Goal: Information Seeking & Learning: Learn about a topic

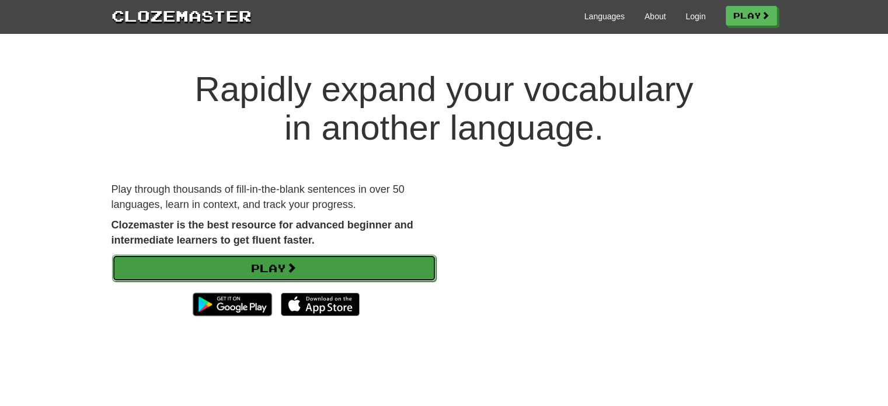
click at [398, 263] on link "Play" at bounding box center [274, 267] width 324 height 27
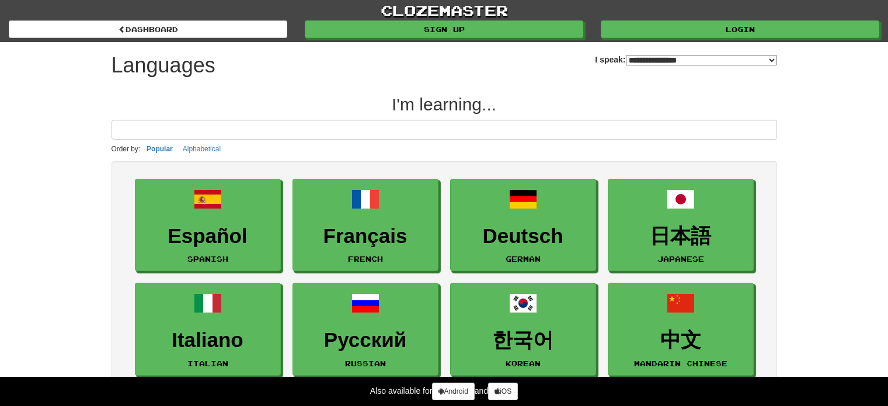
select select "*******"
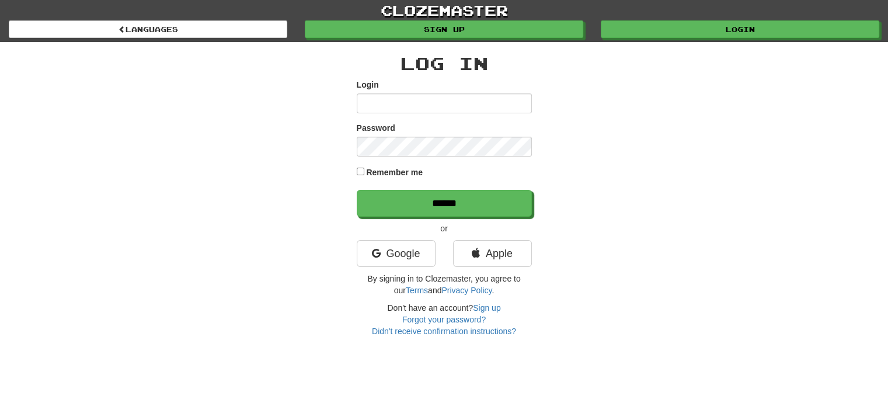
type input "*******"
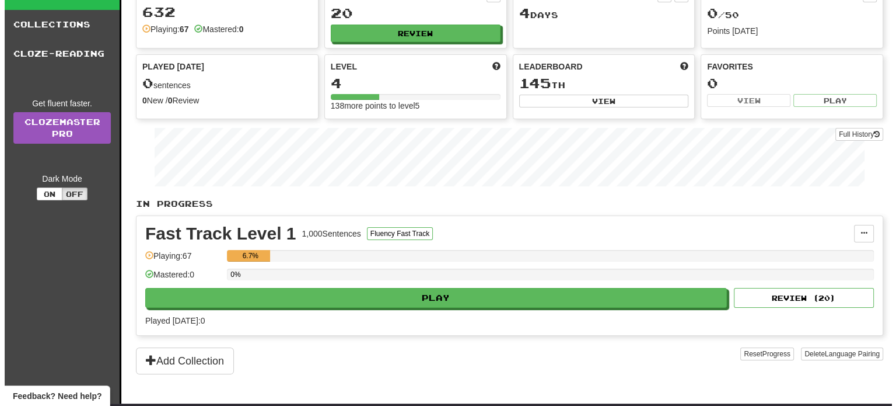
scroll to position [77, 0]
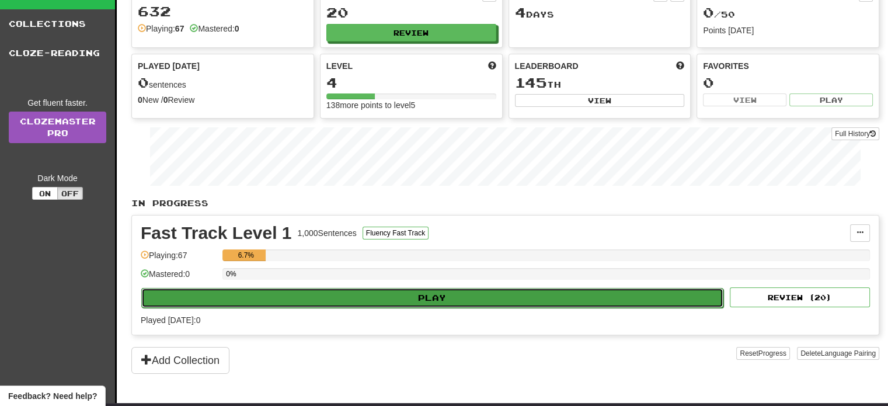
click at [511, 298] on button "Play" at bounding box center [432, 298] width 582 height 20
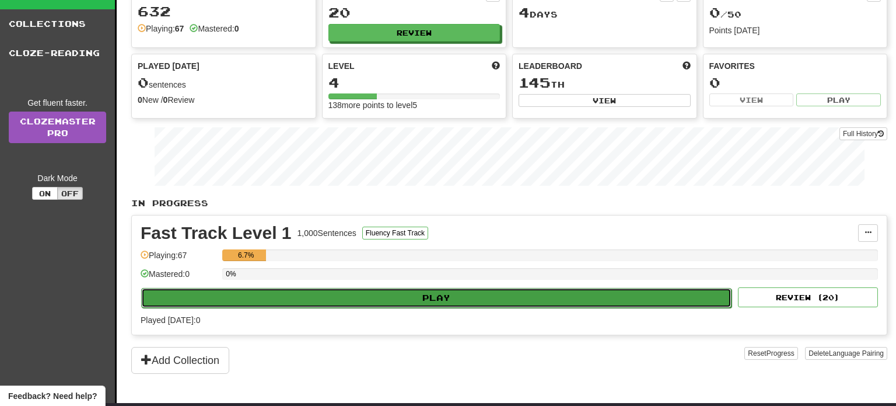
select select "**"
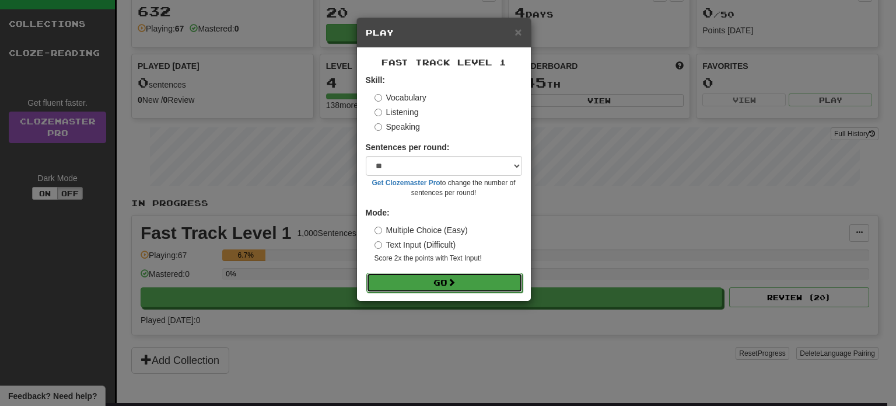
click at [481, 284] on button "Go" at bounding box center [444, 283] width 156 height 20
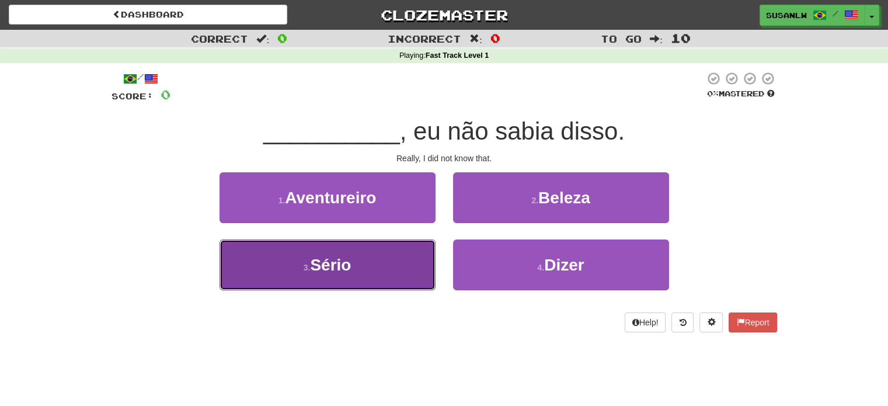
click at [387, 263] on button "3 . Sério" at bounding box center [327, 264] width 216 height 51
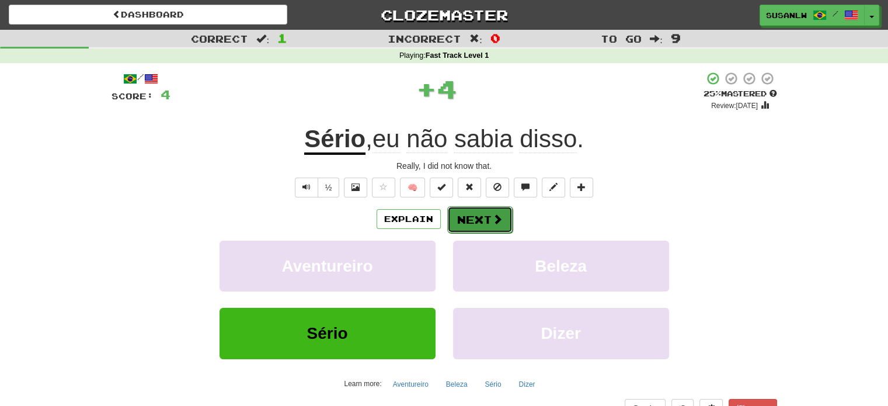
click at [494, 219] on span at bounding box center [497, 219] width 11 height 11
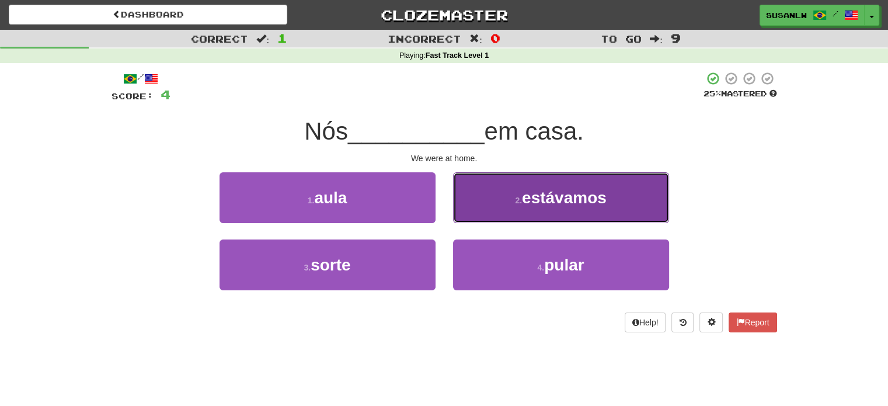
click at [588, 201] on span "estávamos" at bounding box center [564, 197] width 85 height 18
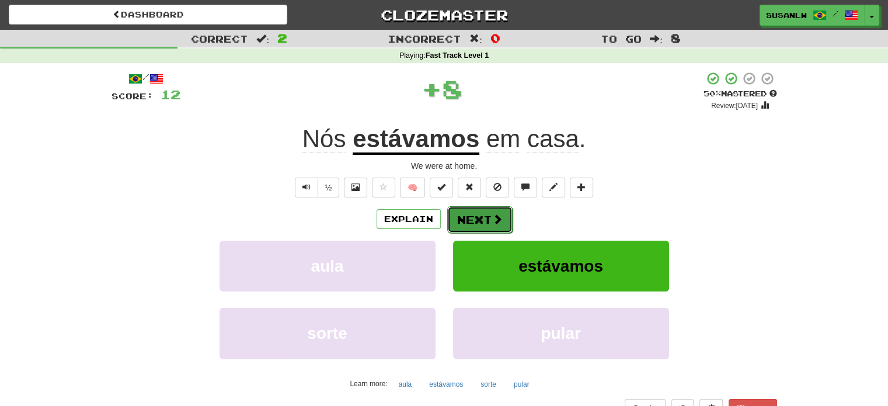
click at [476, 220] on button "Next" at bounding box center [479, 219] width 65 height 27
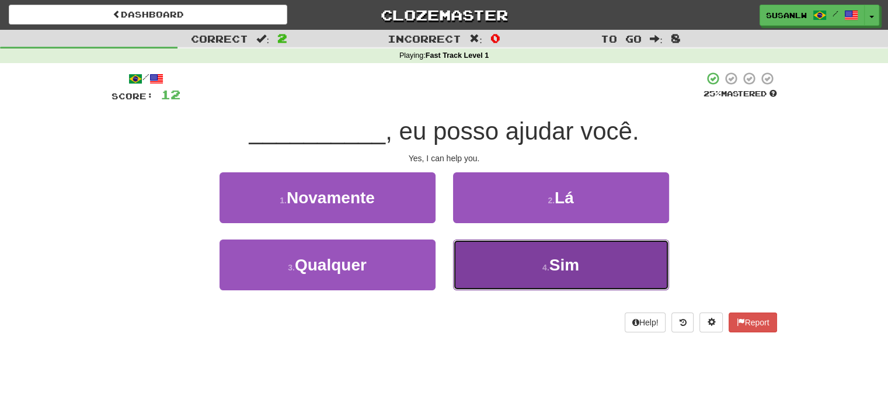
click at [576, 263] on span "Sim" at bounding box center [564, 265] width 30 height 18
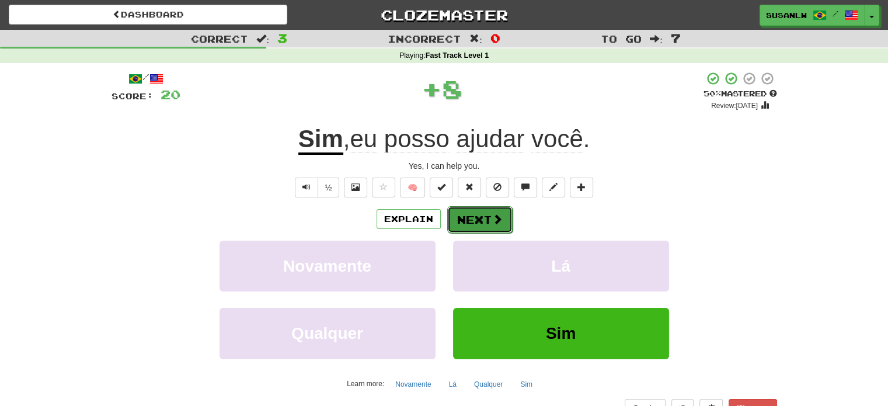
click at [476, 224] on button "Next" at bounding box center [479, 219] width 65 height 27
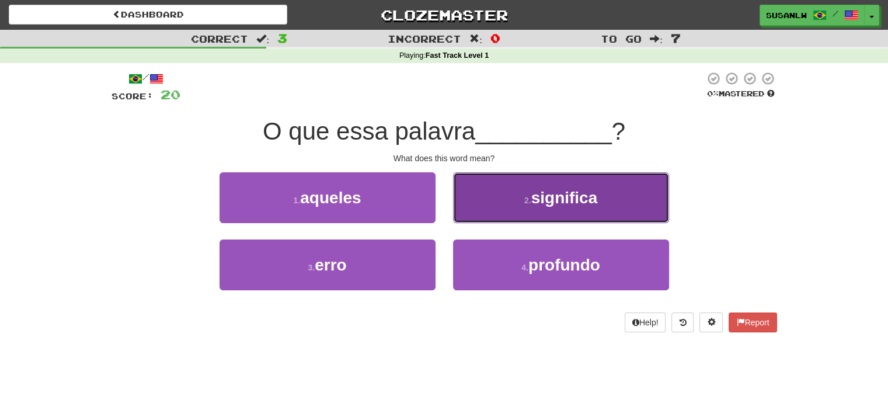
click at [588, 210] on button "2 . significa" at bounding box center [561, 197] width 216 height 51
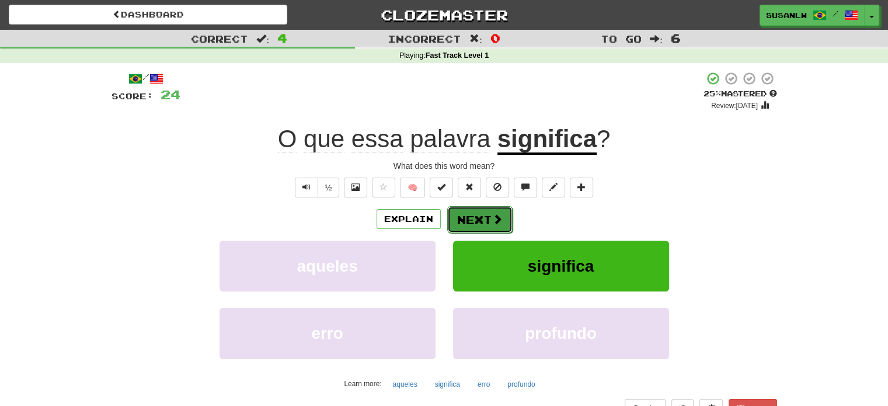
click at [501, 222] on button "Next" at bounding box center [479, 219] width 65 height 27
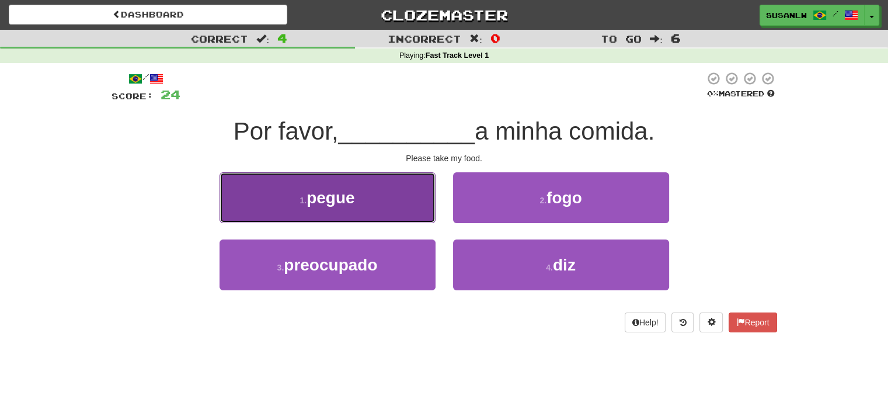
click at [373, 198] on button "1 . pegue" at bounding box center [327, 197] width 216 height 51
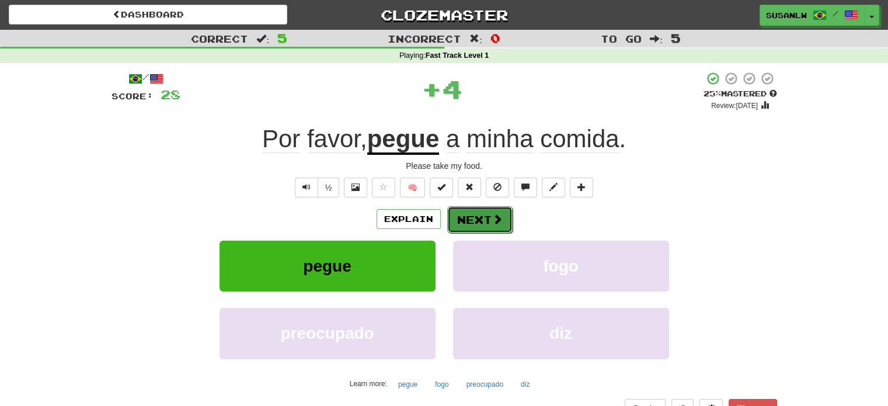
click at [489, 222] on button "Next" at bounding box center [479, 219] width 65 height 27
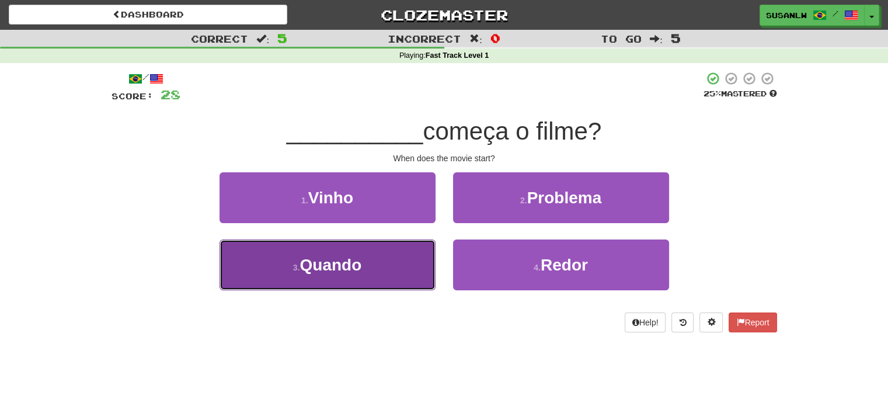
click at [385, 270] on button "3 . Quando" at bounding box center [327, 264] width 216 height 51
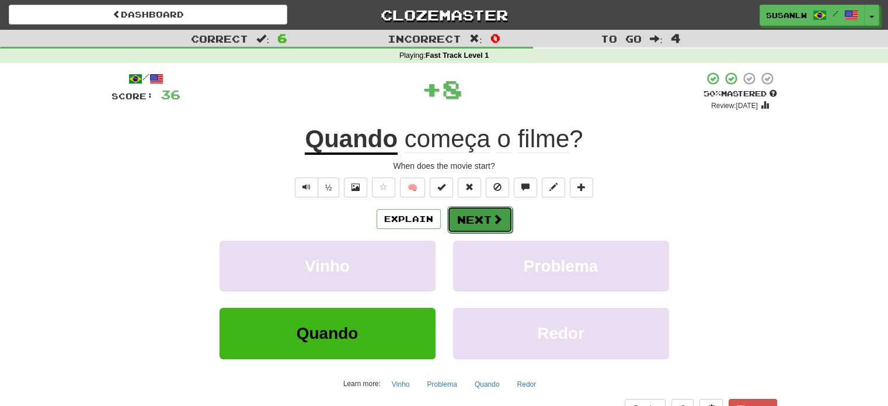
click at [488, 219] on button "Next" at bounding box center [479, 219] width 65 height 27
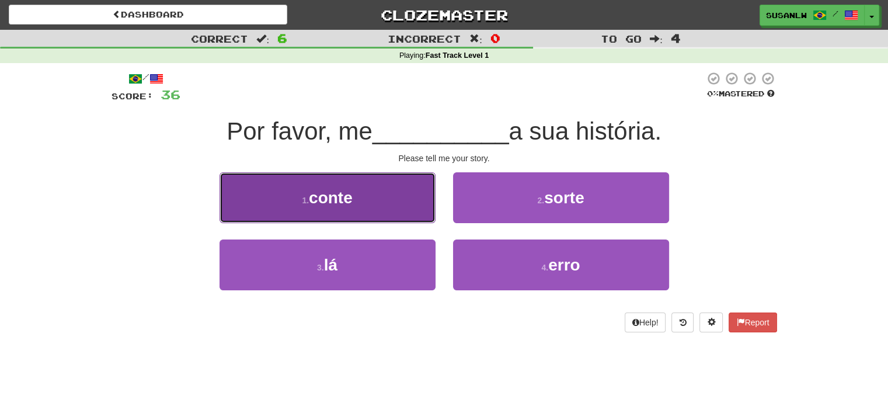
click at [394, 208] on button "1 . conte" at bounding box center [327, 197] width 216 height 51
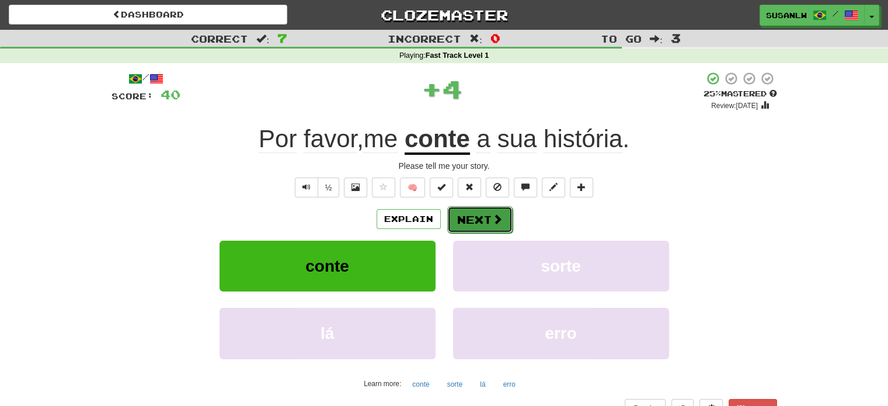
click at [484, 214] on button "Next" at bounding box center [479, 219] width 65 height 27
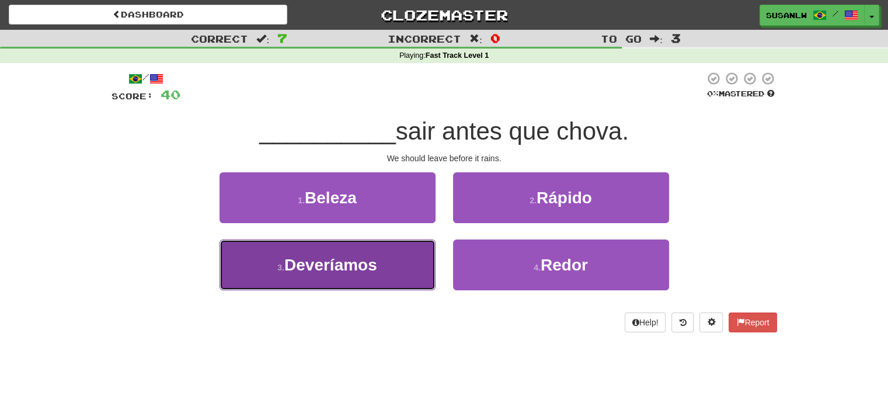
click at [390, 264] on button "3 . Deveríamos" at bounding box center [327, 264] width 216 height 51
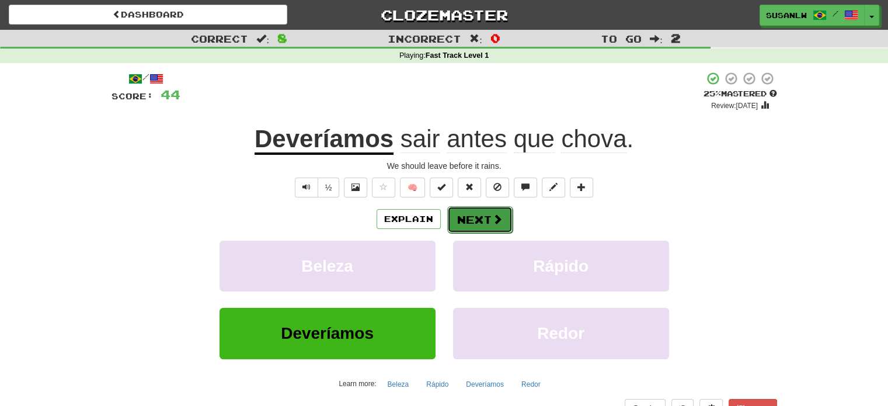
click at [481, 218] on button "Next" at bounding box center [479, 219] width 65 height 27
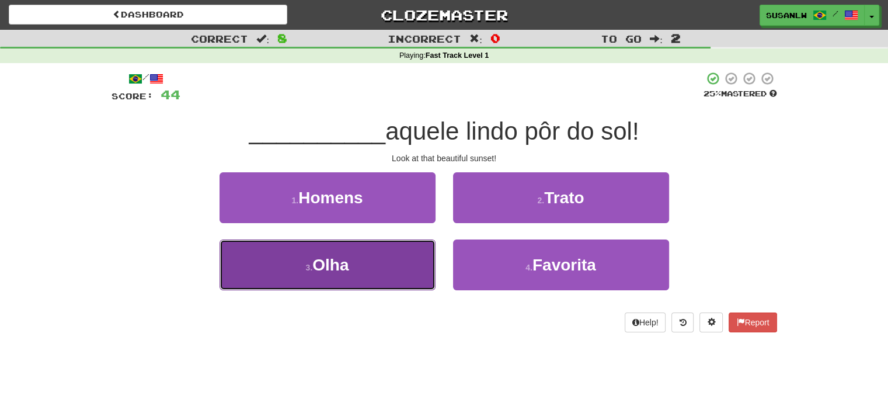
click at [376, 264] on button "3 . Olha" at bounding box center [327, 264] width 216 height 51
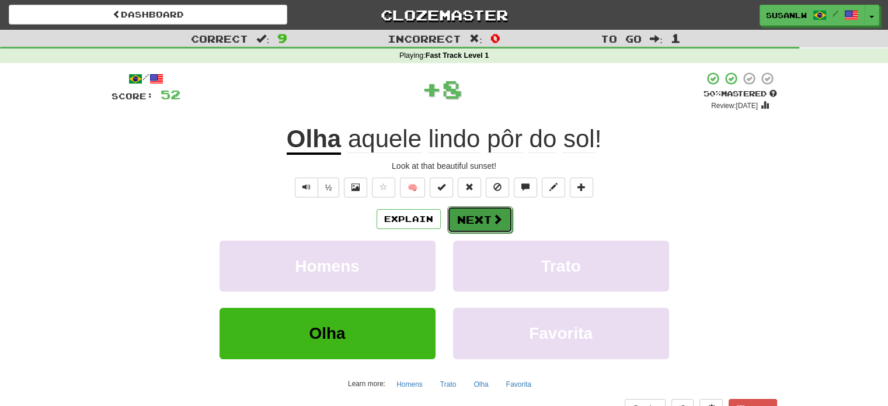
click at [498, 214] on span at bounding box center [497, 219] width 11 height 11
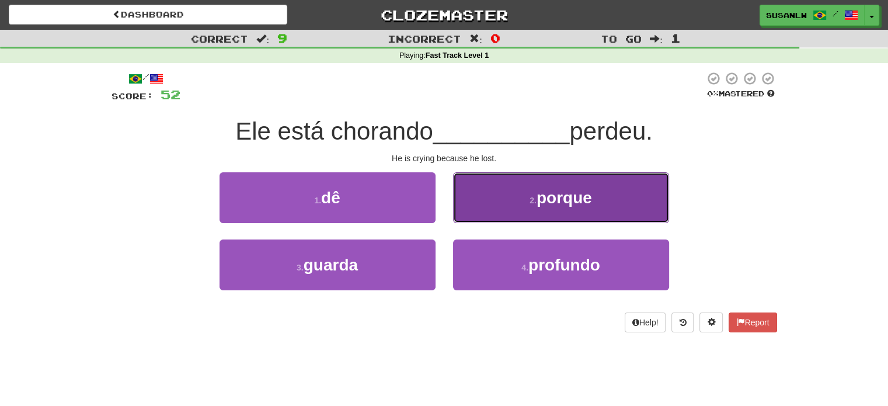
click at [579, 209] on button "2 . porque" at bounding box center [561, 197] width 216 height 51
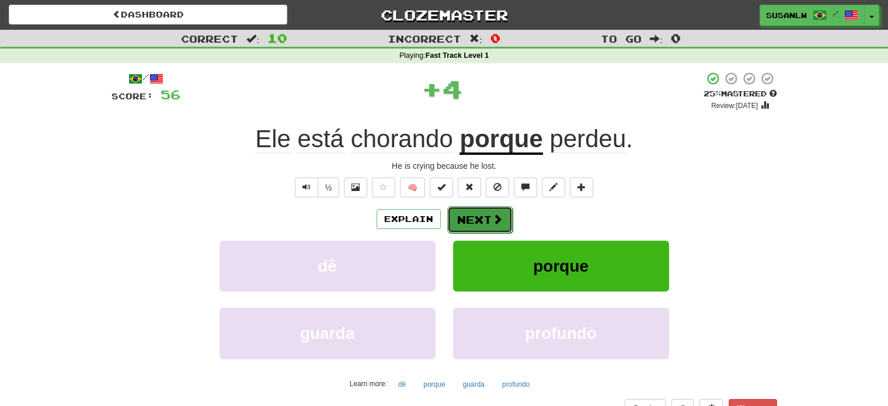
click at [480, 223] on button "Next" at bounding box center [479, 219] width 65 height 27
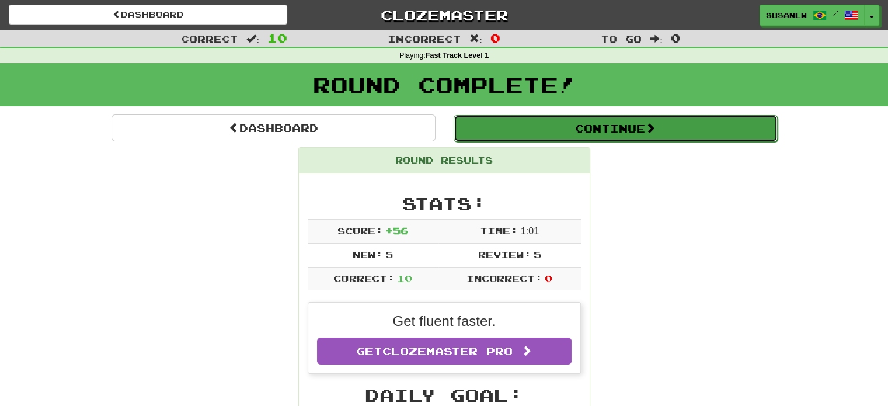
click at [660, 130] on button "Continue" at bounding box center [615, 128] width 324 height 27
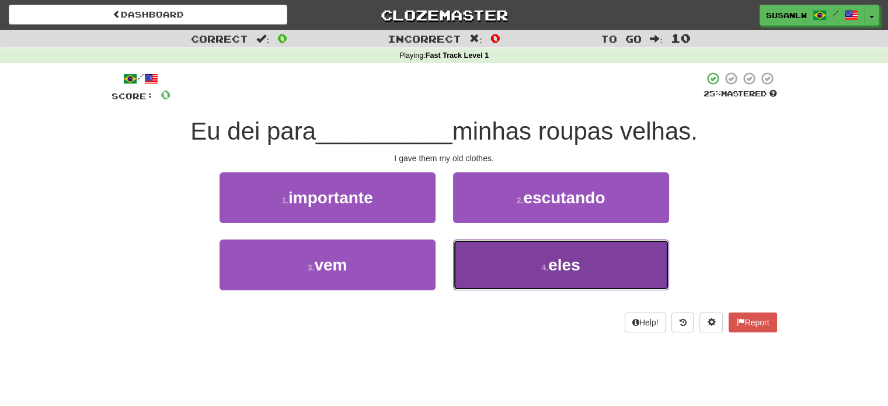
click at [563, 270] on span "eles" at bounding box center [564, 265] width 32 height 18
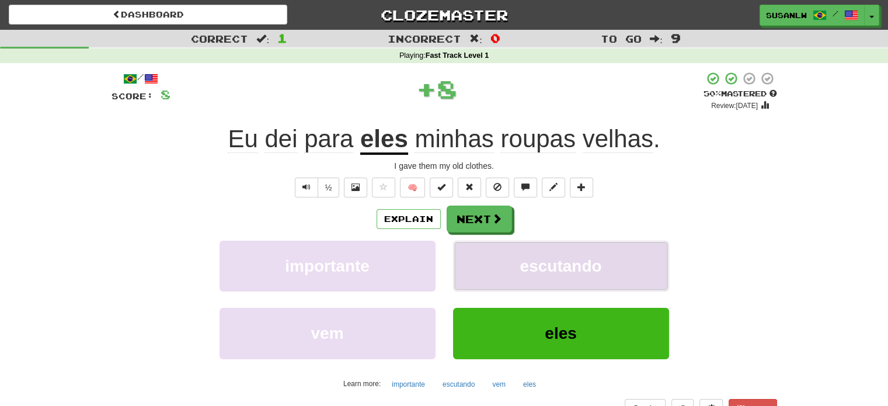
click at [561, 271] on span "escutando" at bounding box center [560, 266] width 82 height 18
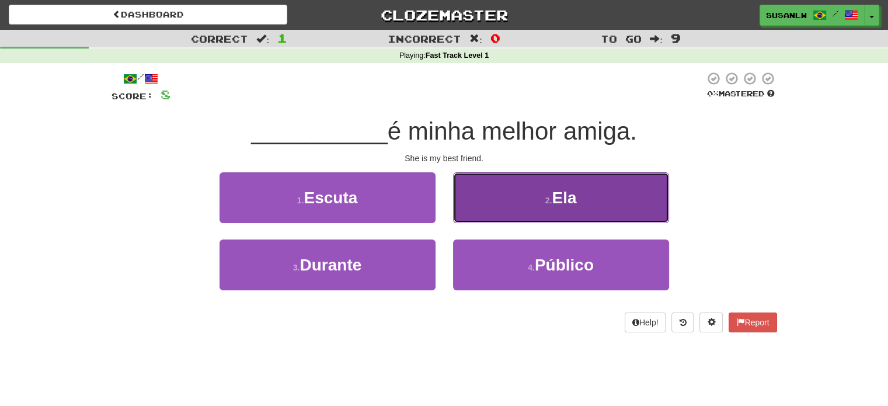
click at [567, 200] on span "Ela" at bounding box center [563, 197] width 25 height 18
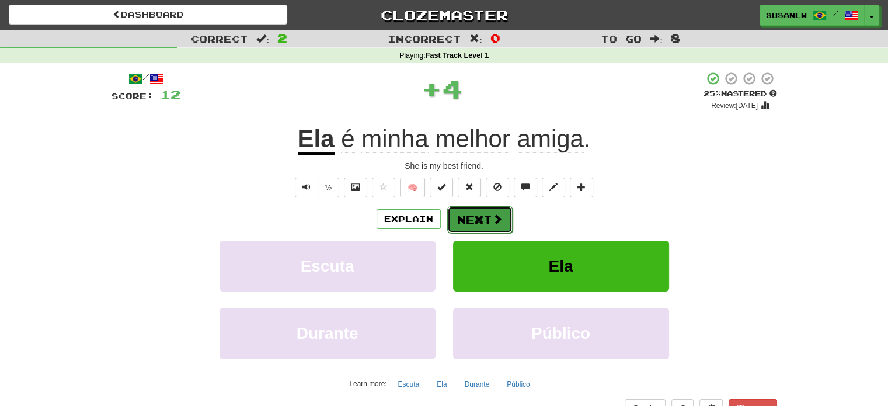
click at [482, 217] on button "Next" at bounding box center [479, 219] width 65 height 27
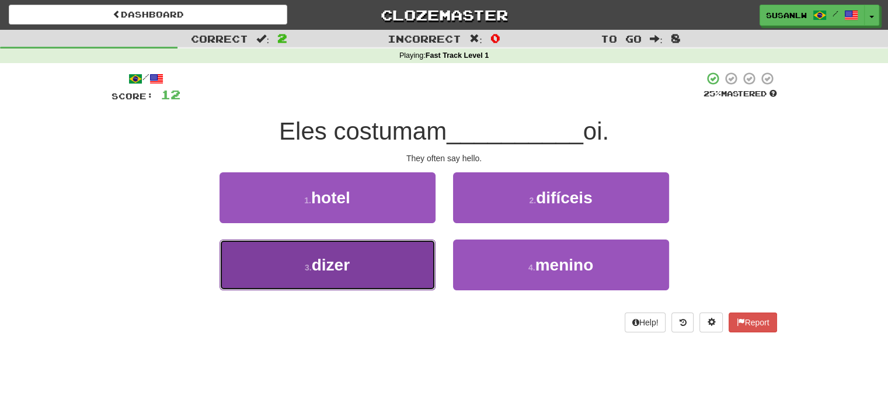
click at [396, 276] on button "3 . dizer" at bounding box center [327, 264] width 216 height 51
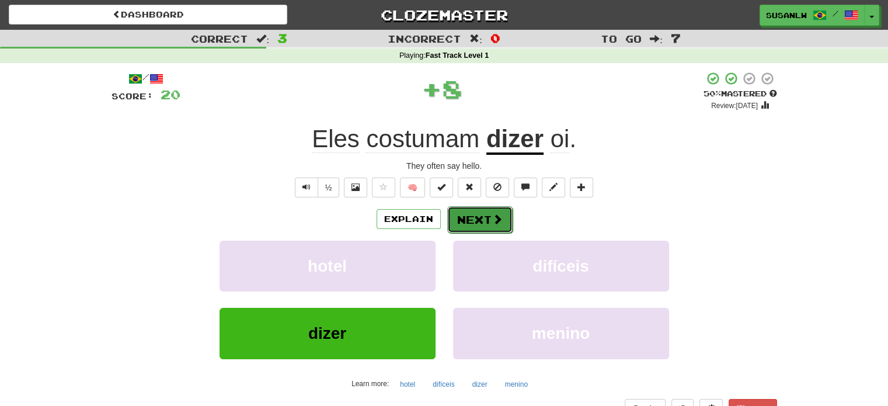
click at [478, 222] on button "Next" at bounding box center [479, 219] width 65 height 27
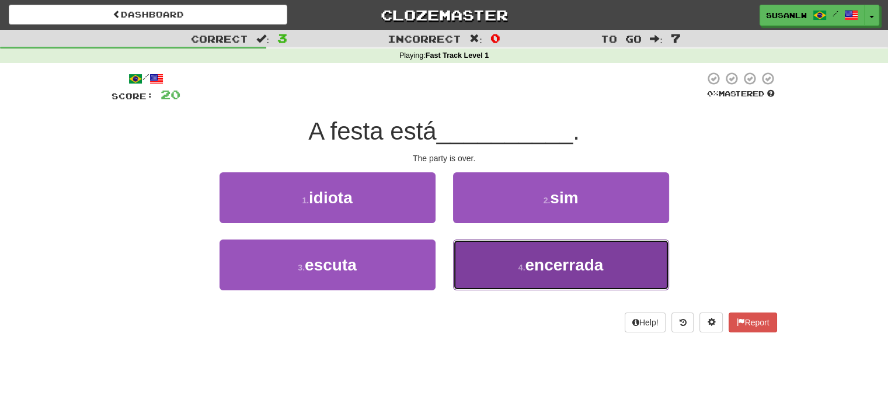
click at [548, 271] on span "encerrada" at bounding box center [564, 265] width 78 height 18
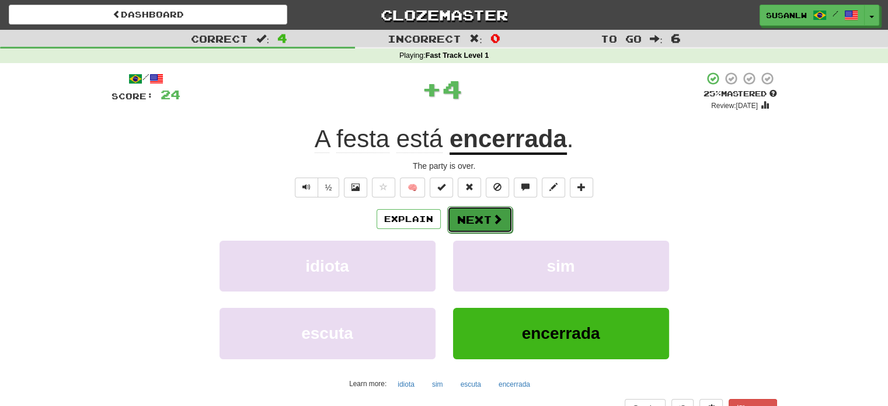
click at [477, 223] on button "Next" at bounding box center [479, 219] width 65 height 27
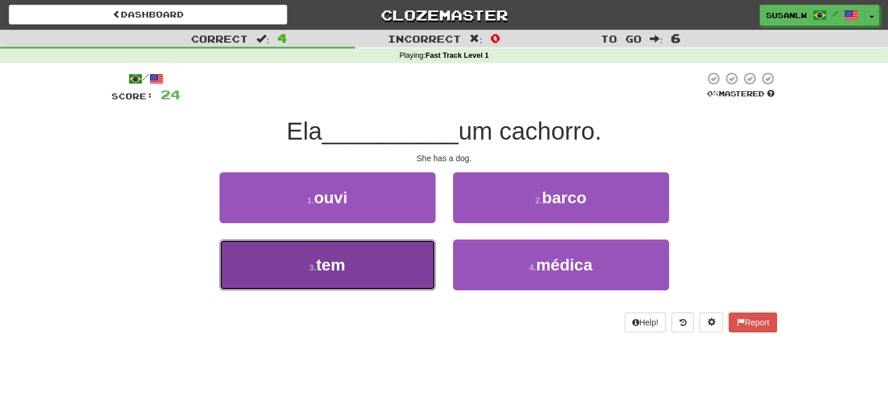
click at [406, 274] on button "3 . tem" at bounding box center [327, 264] width 216 height 51
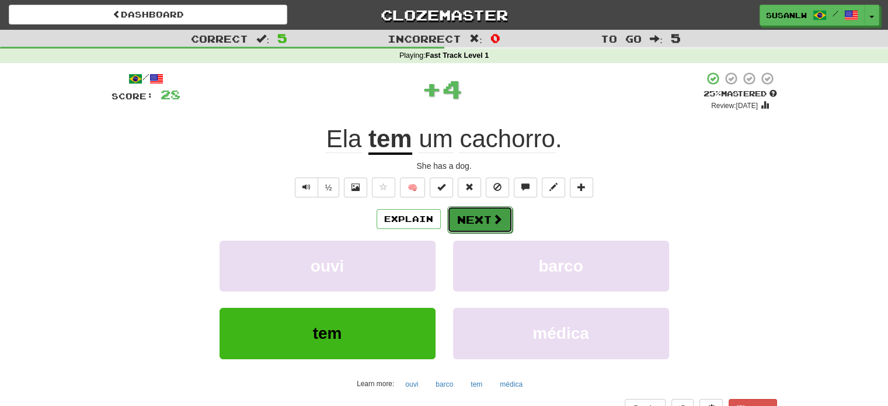
click at [485, 222] on button "Next" at bounding box center [479, 219] width 65 height 27
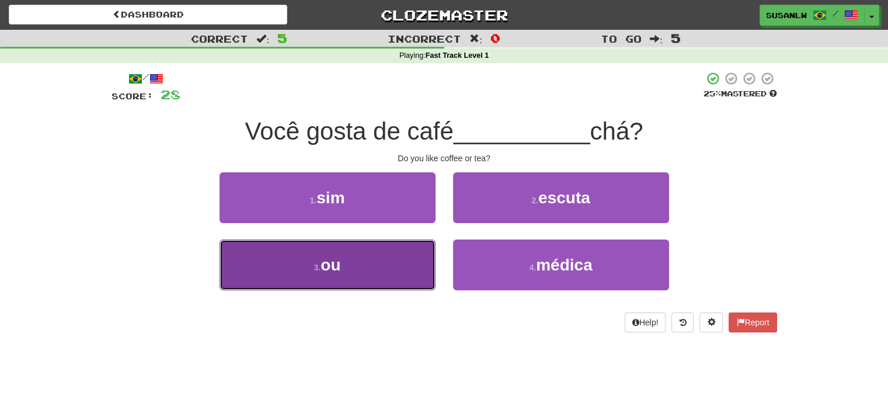
click at [408, 273] on button "3 . ou" at bounding box center [327, 264] width 216 height 51
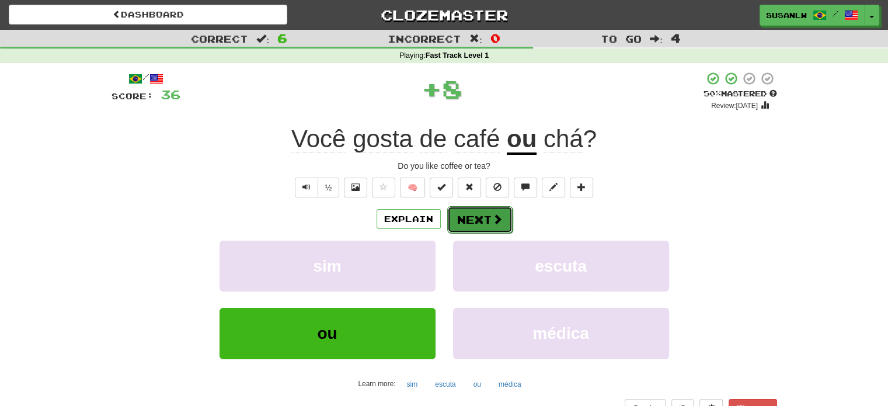
click at [481, 221] on button "Next" at bounding box center [479, 219] width 65 height 27
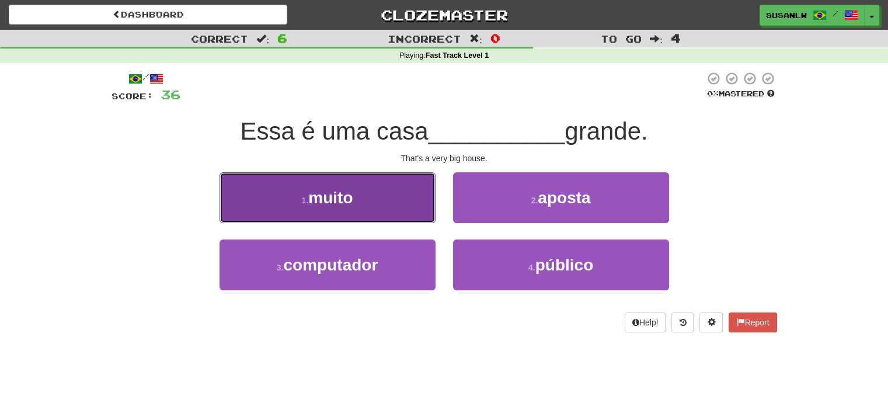
click at [387, 204] on button "1 . muito" at bounding box center [327, 197] width 216 height 51
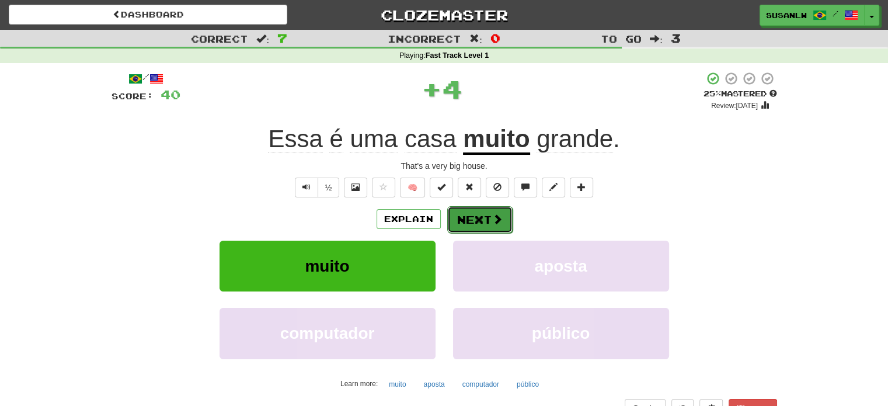
click at [488, 222] on button "Next" at bounding box center [479, 219] width 65 height 27
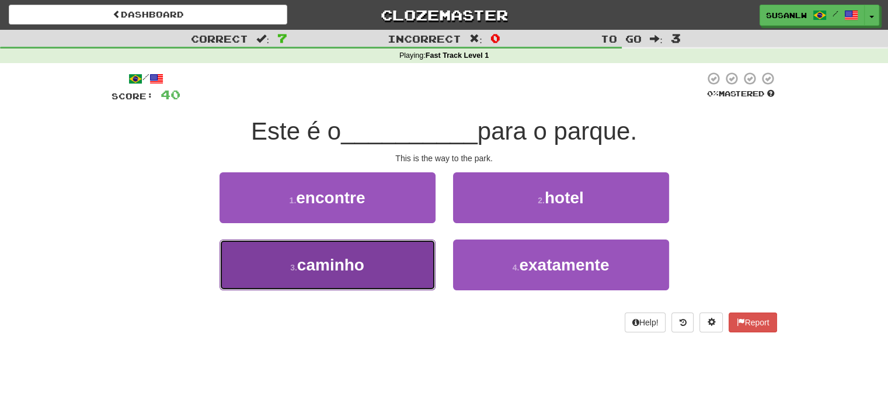
click at [411, 276] on button "3 . caminho" at bounding box center [327, 264] width 216 height 51
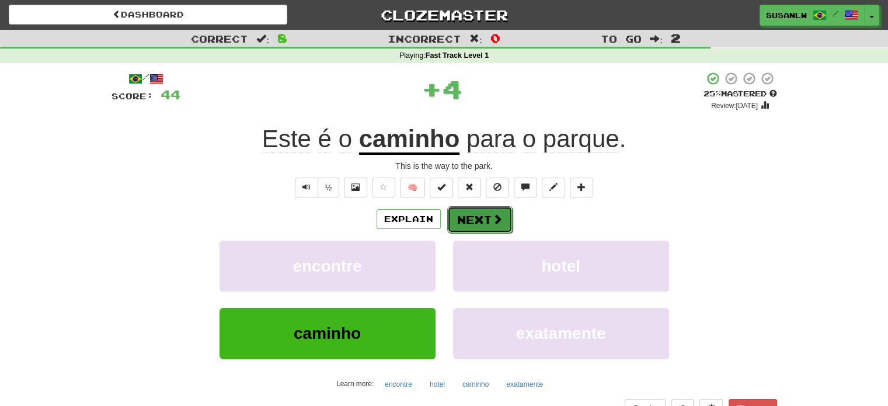
click at [489, 223] on button "Next" at bounding box center [479, 219] width 65 height 27
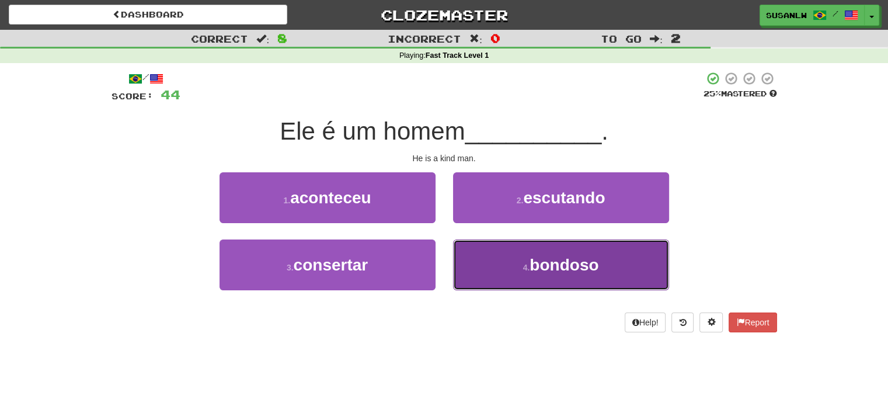
click at [630, 266] on button "4 . bondoso" at bounding box center [561, 264] width 216 height 51
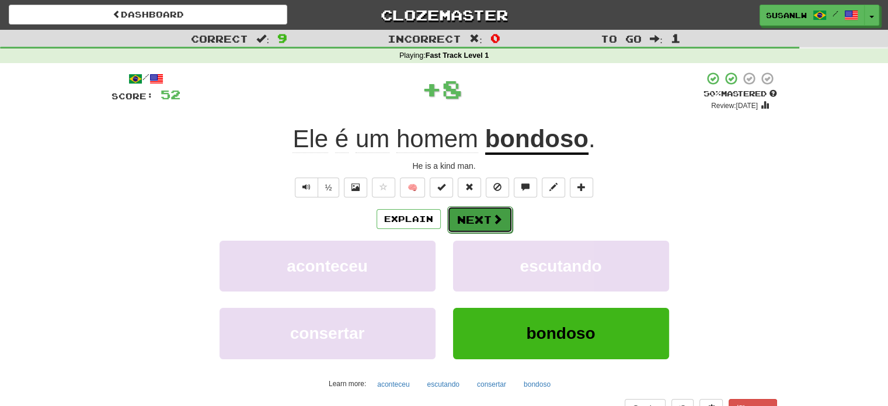
click at [492, 221] on span at bounding box center [497, 219] width 11 height 11
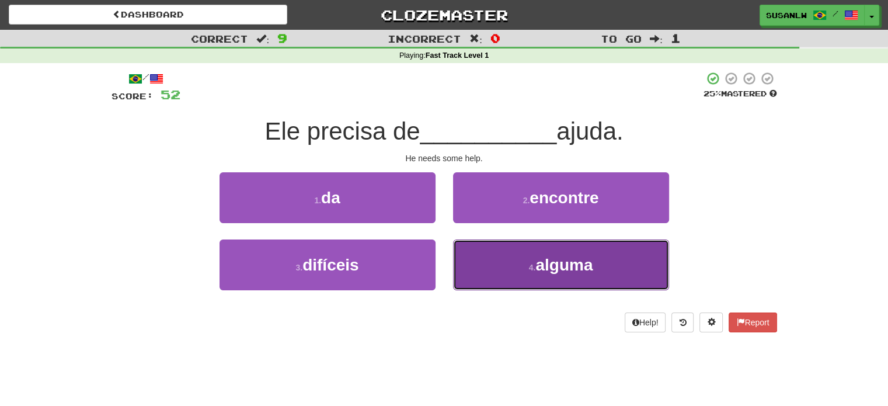
click at [558, 271] on span "alguma" at bounding box center [563, 265] width 57 height 18
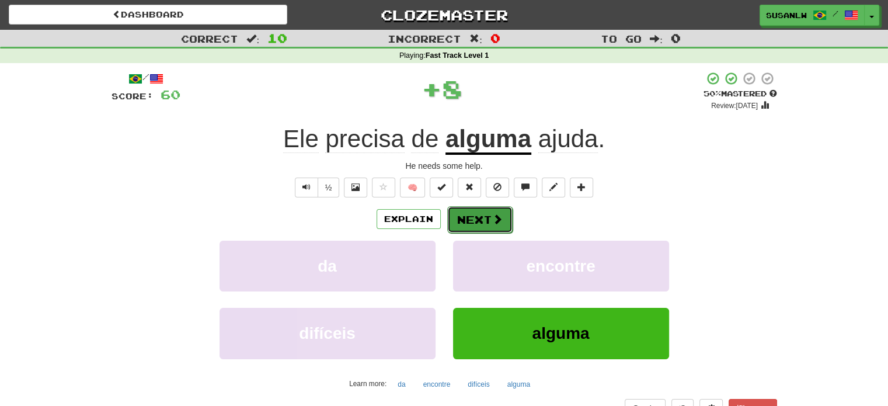
click at [485, 223] on button "Next" at bounding box center [479, 219] width 65 height 27
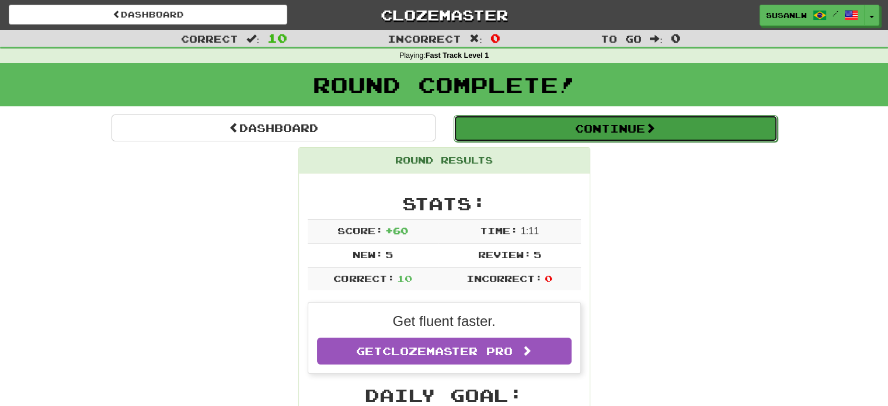
click at [655, 131] on span at bounding box center [650, 128] width 11 height 11
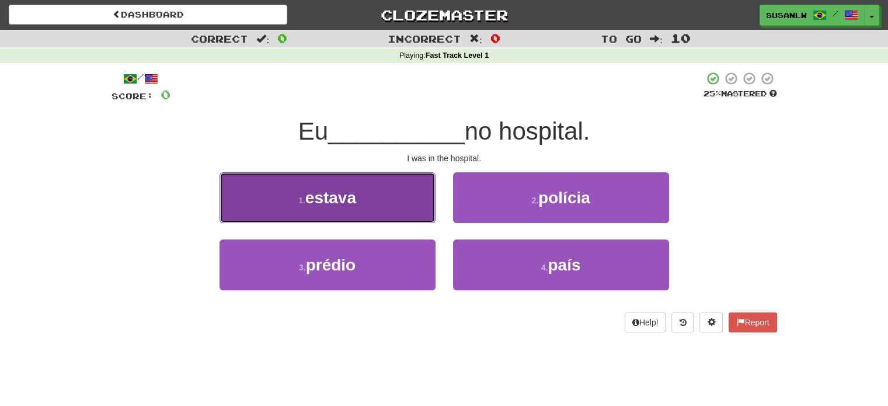
click at [398, 202] on button "1 . estava" at bounding box center [327, 197] width 216 height 51
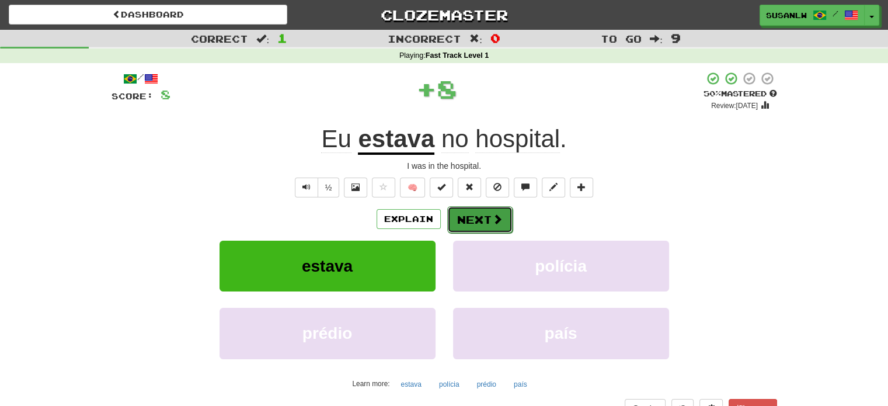
click at [485, 215] on button "Next" at bounding box center [479, 219] width 65 height 27
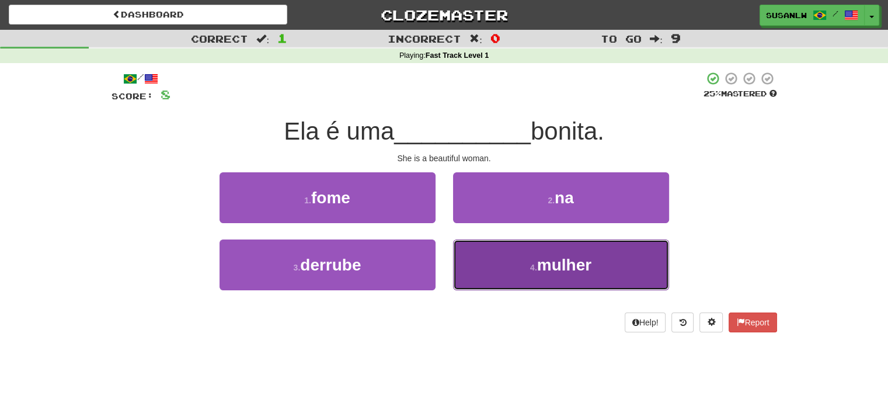
click at [564, 264] on span "mulher" at bounding box center [564, 265] width 54 height 18
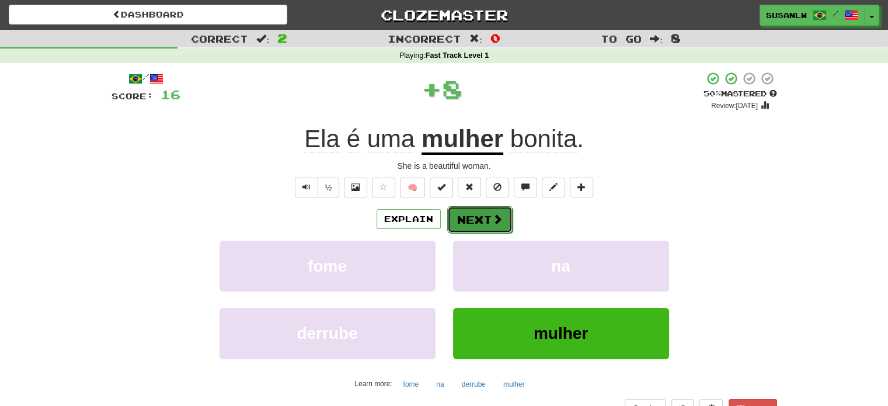
click at [492, 222] on span at bounding box center [497, 219] width 11 height 11
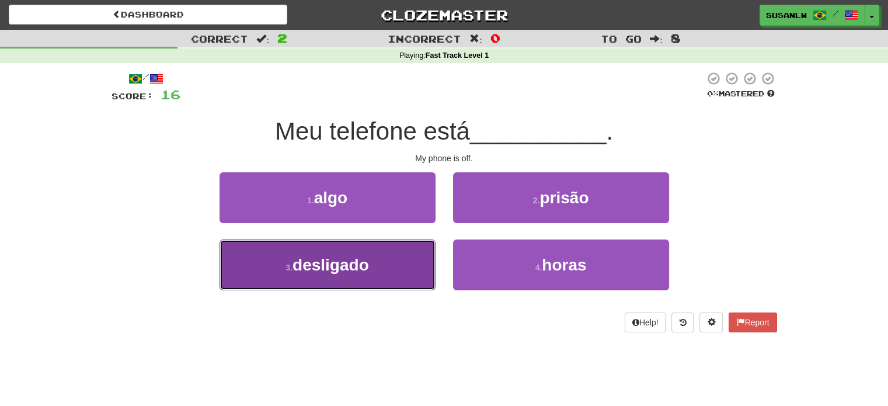
click at [373, 267] on button "3 . desligado" at bounding box center [327, 264] width 216 height 51
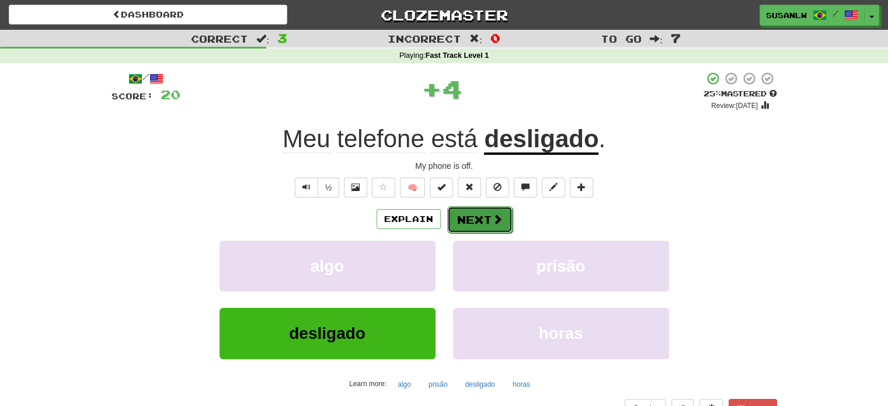
click at [480, 221] on button "Next" at bounding box center [479, 219] width 65 height 27
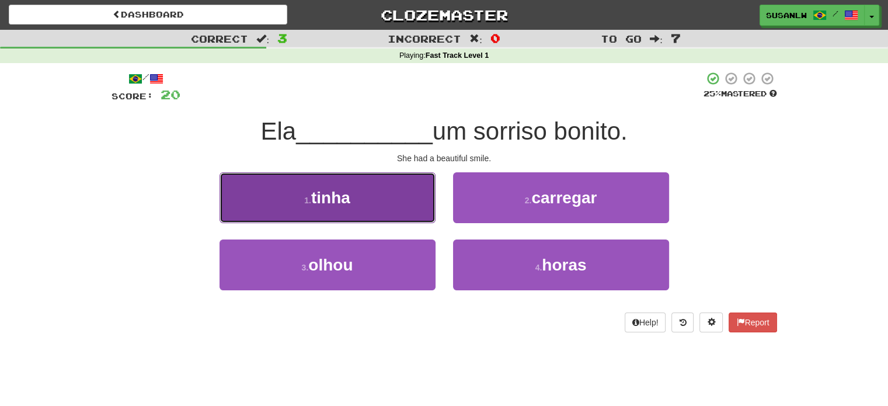
click at [395, 211] on button "1 . tinha" at bounding box center [327, 197] width 216 height 51
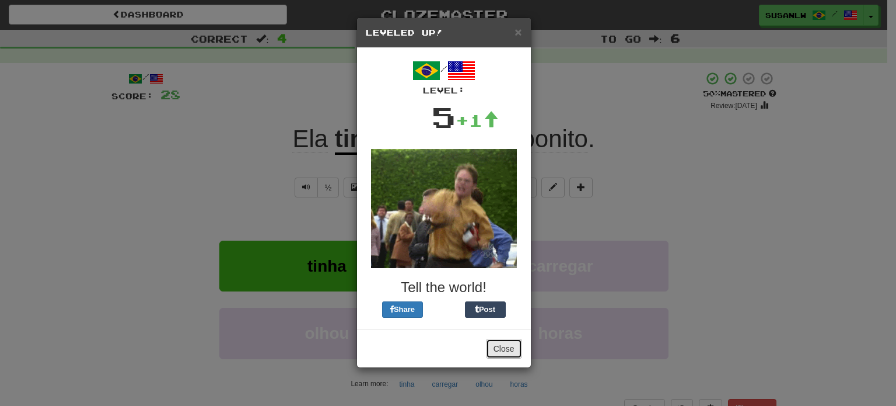
click at [508, 352] on button "Close" at bounding box center [504, 348] width 36 height 20
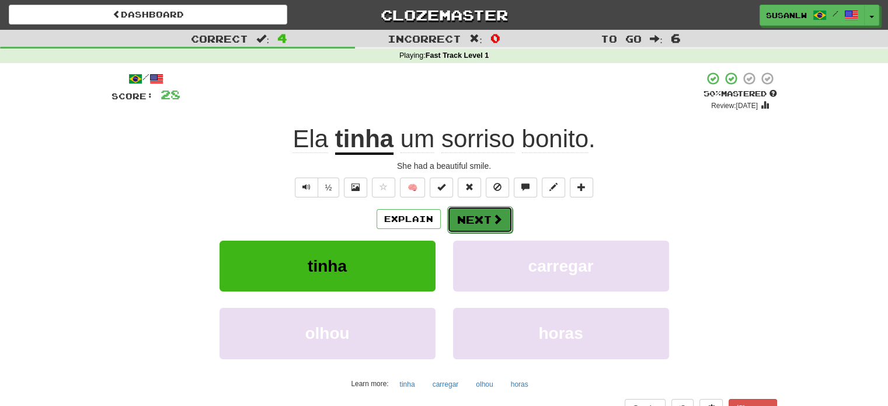
click at [492, 222] on span at bounding box center [497, 219] width 11 height 11
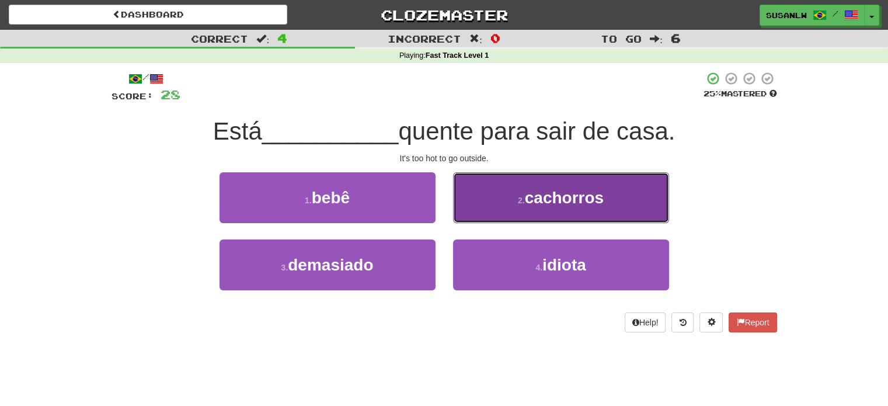
click at [603, 199] on span "cachorros" at bounding box center [564, 197] width 79 height 18
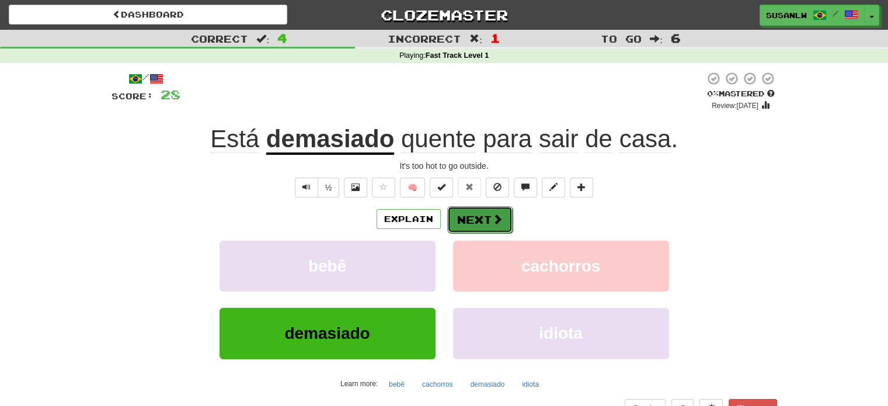
click at [487, 223] on button "Next" at bounding box center [479, 219] width 65 height 27
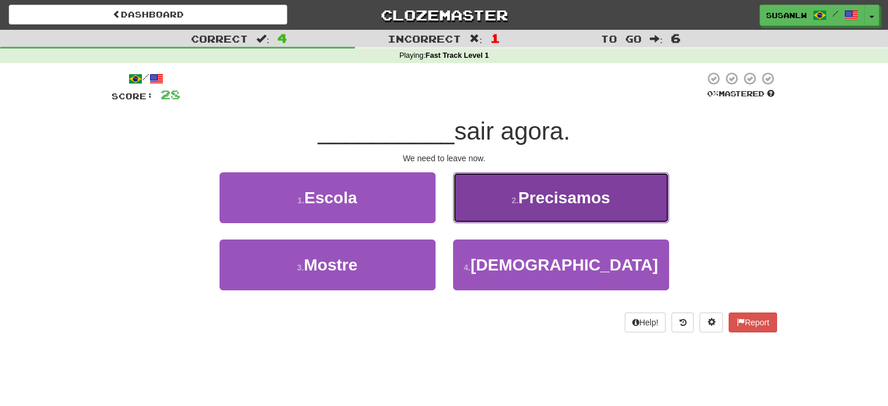
click at [576, 198] on span "Precisamos" at bounding box center [564, 197] width 92 height 18
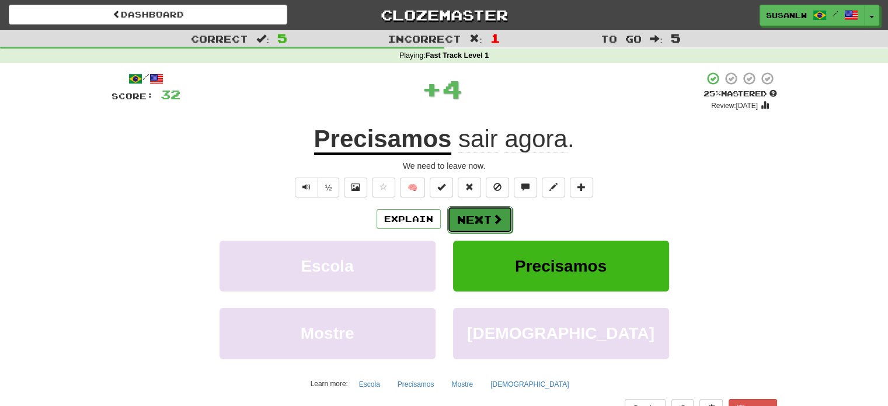
click at [498, 219] on span at bounding box center [497, 219] width 11 height 11
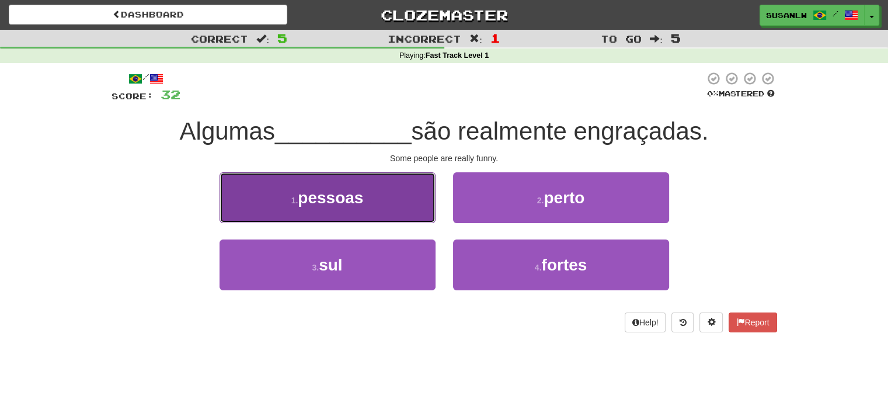
click at [373, 203] on button "1 . pessoas" at bounding box center [327, 197] width 216 height 51
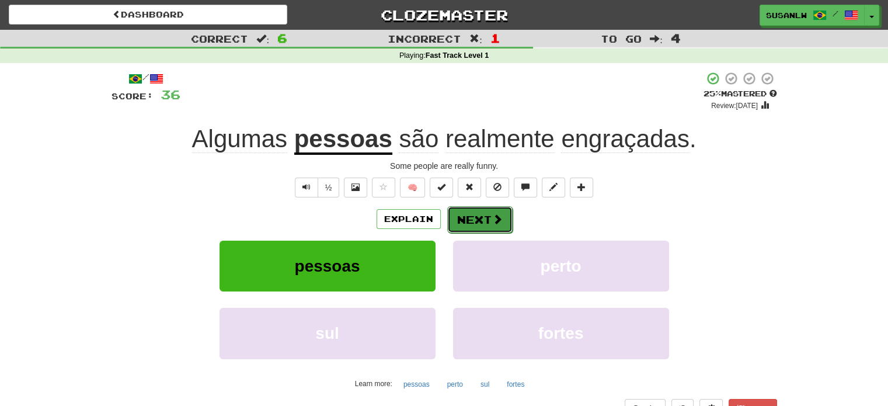
click at [481, 217] on button "Next" at bounding box center [479, 219] width 65 height 27
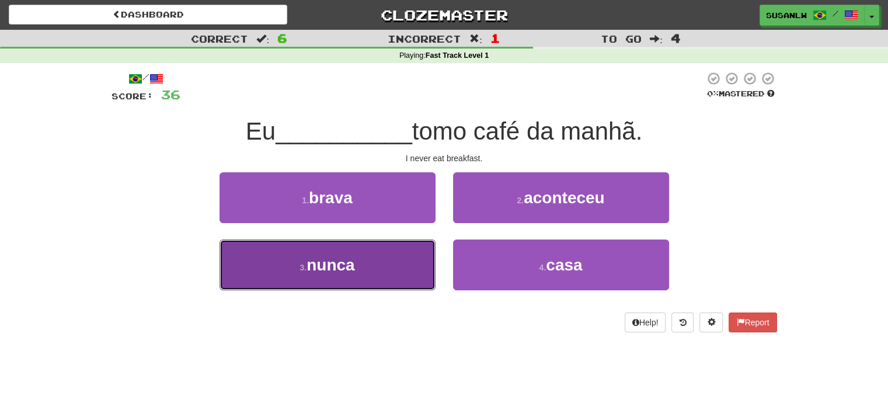
click at [399, 263] on button "3 . nunca" at bounding box center [327, 264] width 216 height 51
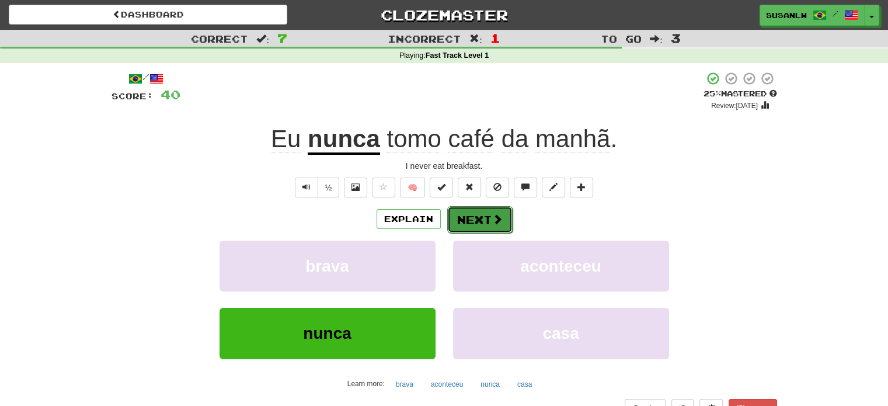
click at [488, 214] on button "Next" at bounding box center [479, 219] width 65 height 27
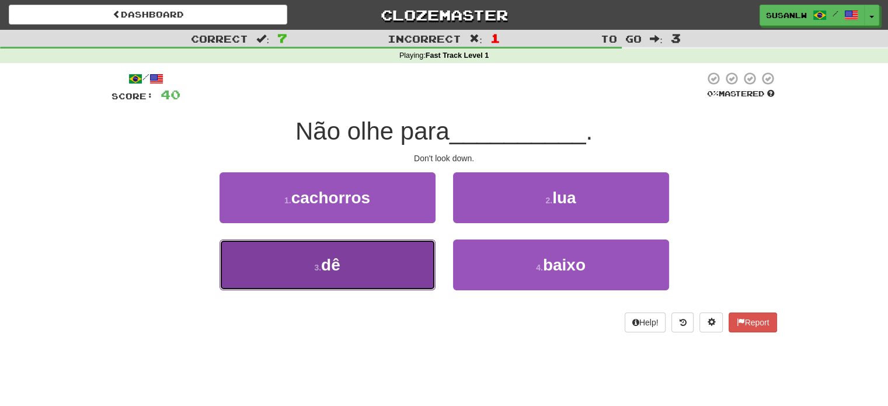
click at [402, 254] on button "3 . dê" at bounding box center [327, 264] width 216 height 51
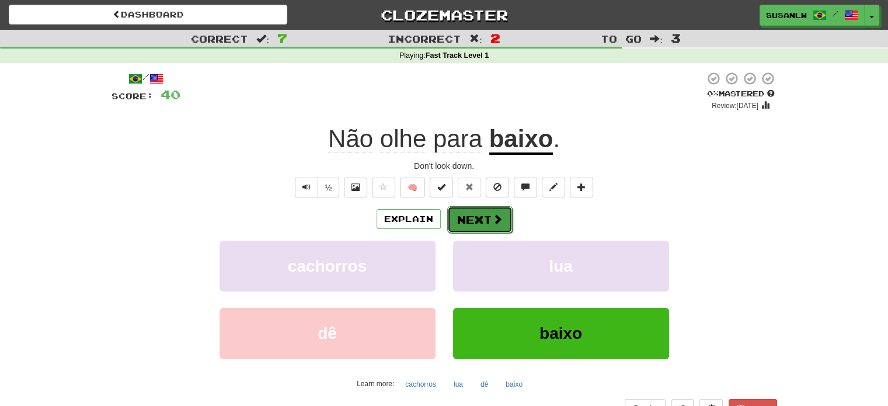
click at [488, 223] on button "Next" at bounding box center [479, 219] width 65 height 27
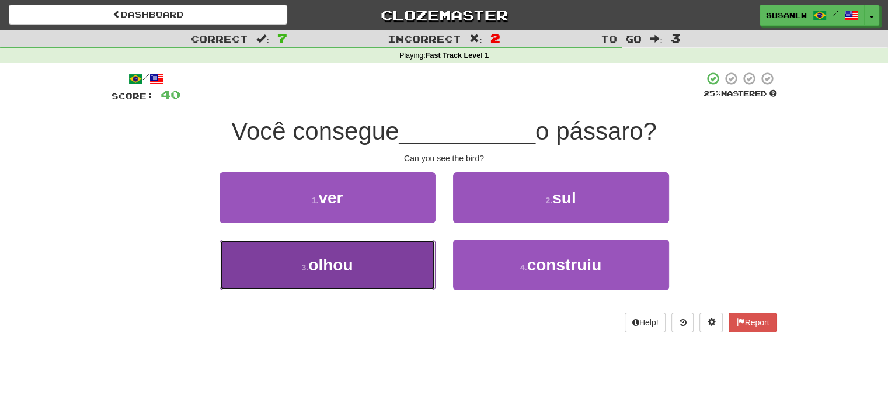
click at [413, 266] on button "3 . olhou" at bounding box center [327, 264] width 216 height 51
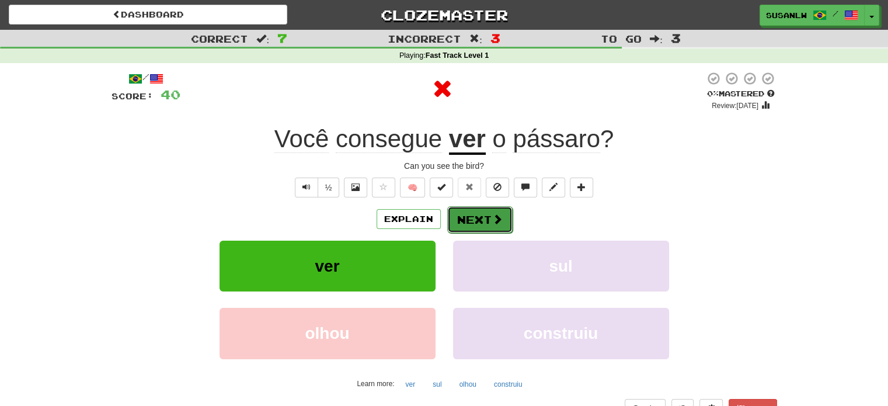
click at [488, 230] on button "Next" at bounding box center [479, 219] width 65 height 27
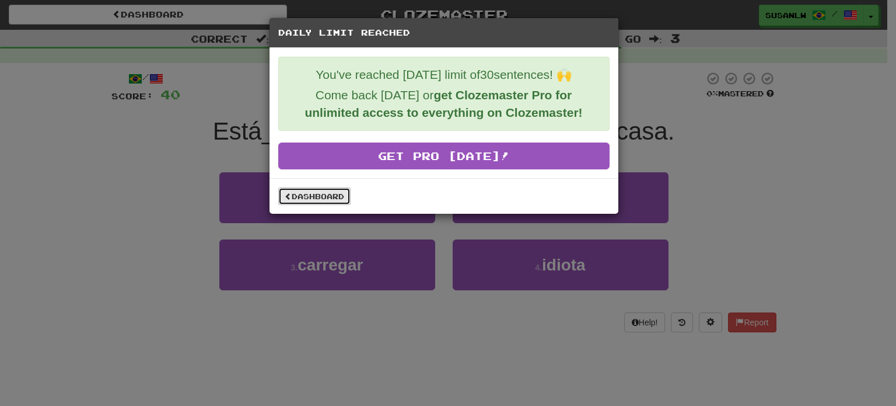
click at [324, 195] on link "Dashboard" at bounding box center [314, 196] width 72 height 18
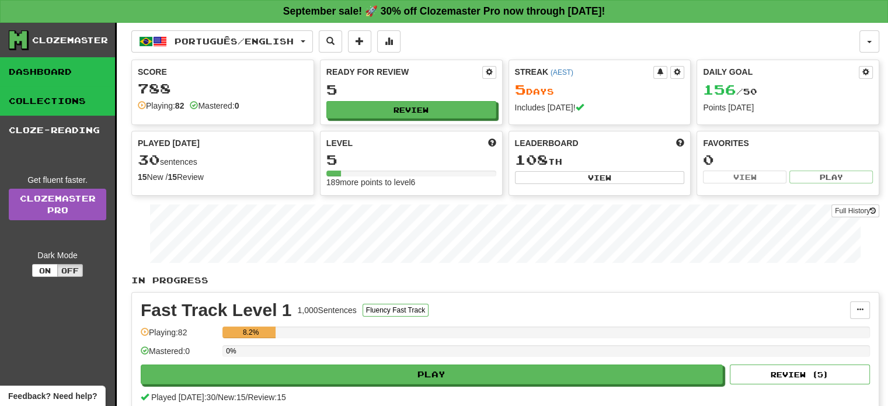
click at [54, 112] on link "Collections" at bounding box center [57, 100] width 115 height 29
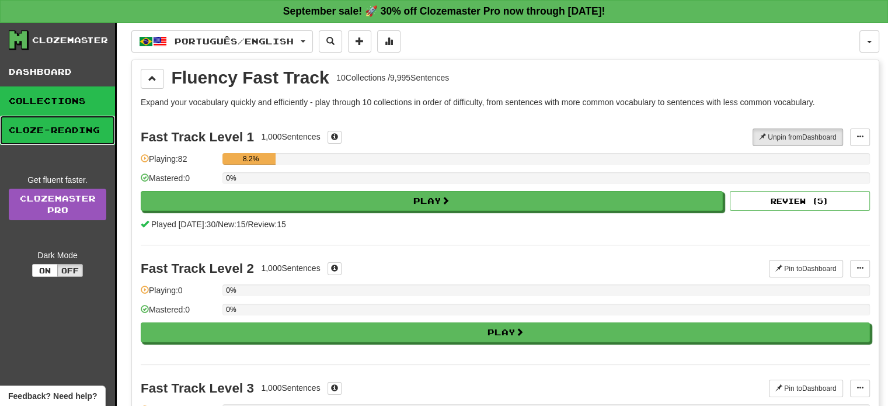
click at [63, 133] on link "Cloze-Reading" at bounding box center [57, 130] width 115 height 29
